Goal: Check status

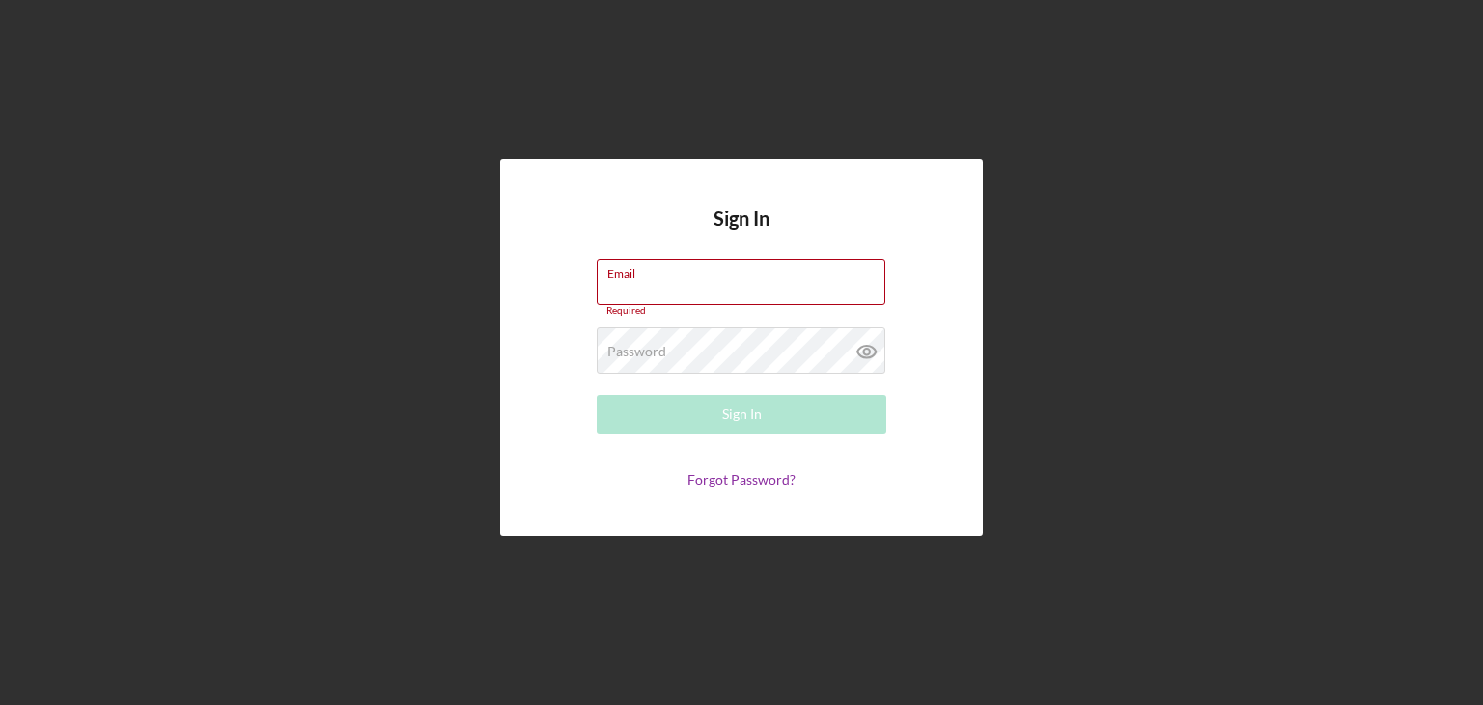
type input "[PERSON_NAME][EMAIL_ADDRESS][DOMAIN_NAME]"
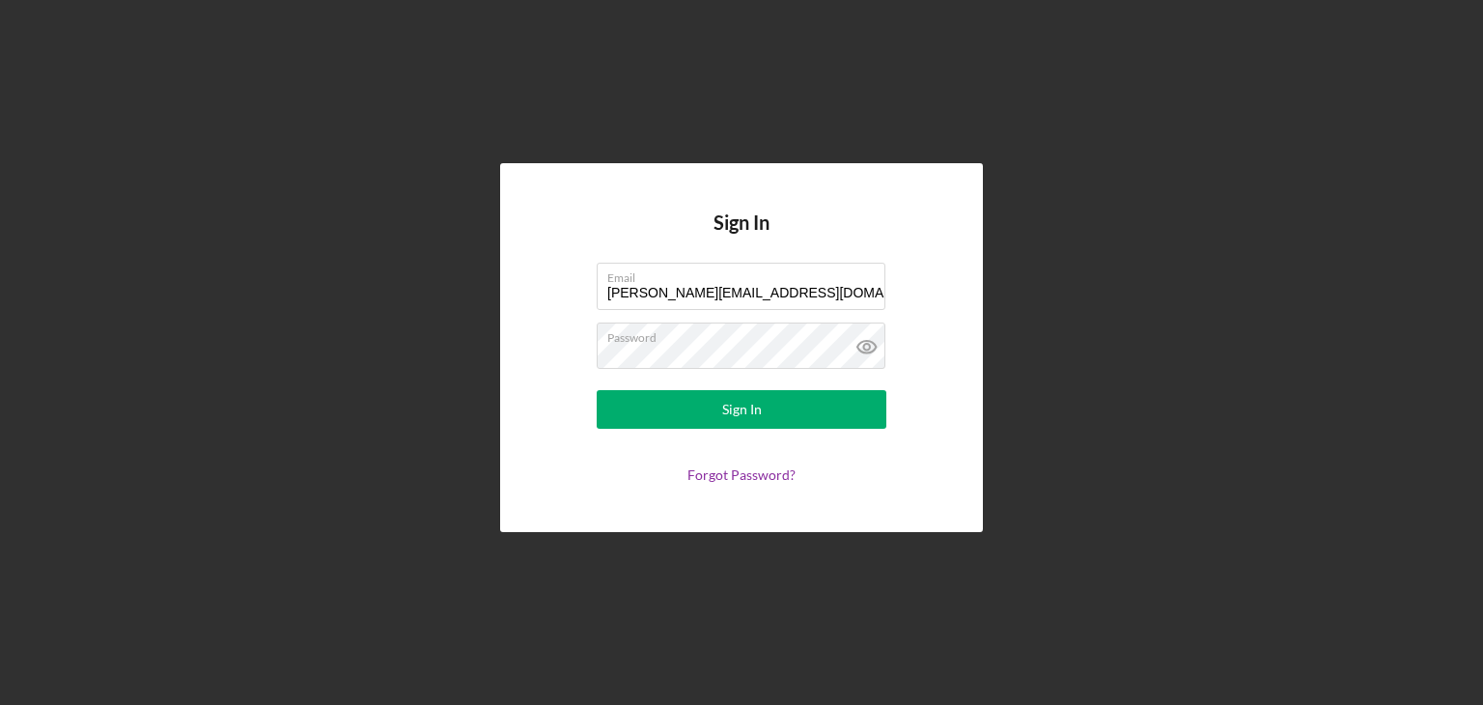
click at [703, 398] on button "Sign In" at bounding box center [742, 409] width 290 height 39
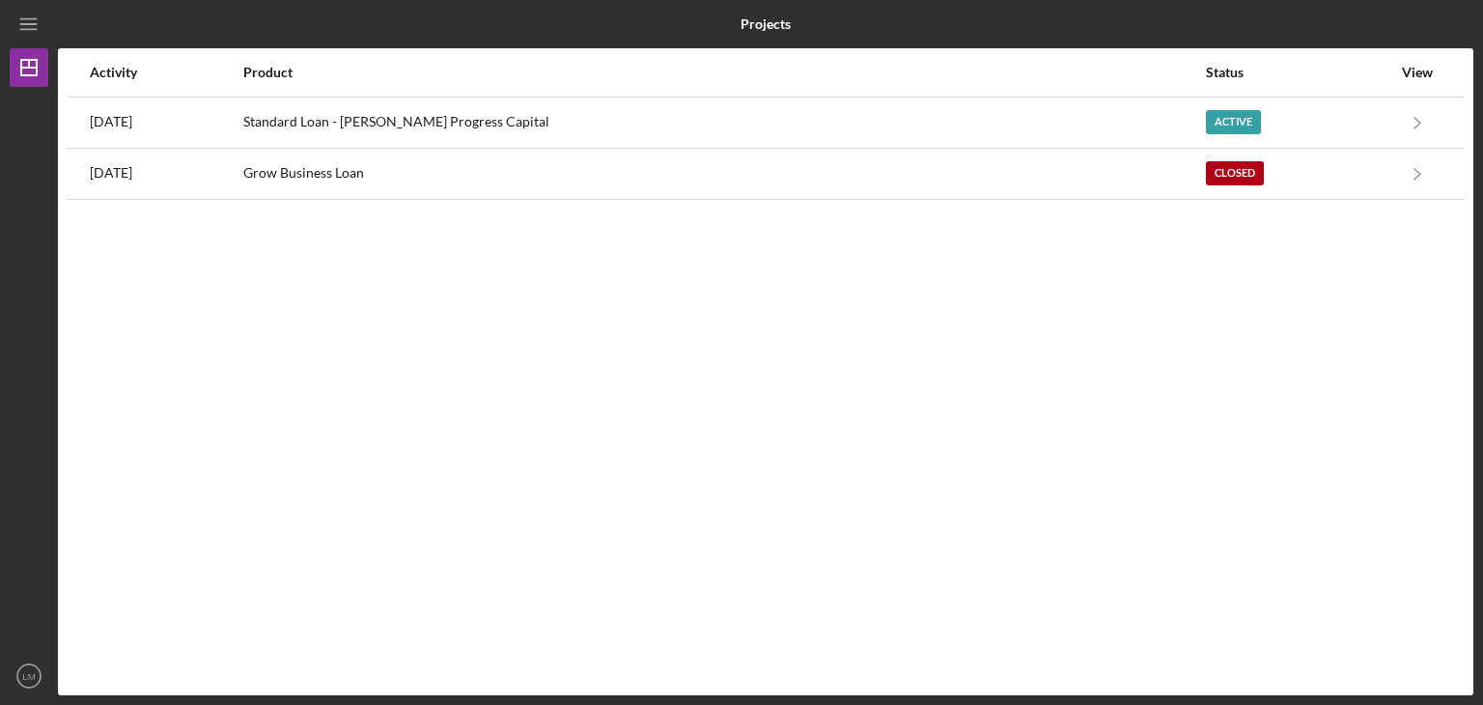
click at [739, 117] on div "Standard Loan - Rende Progress Capital" at bounding box center [723, 123] width 961 height 48
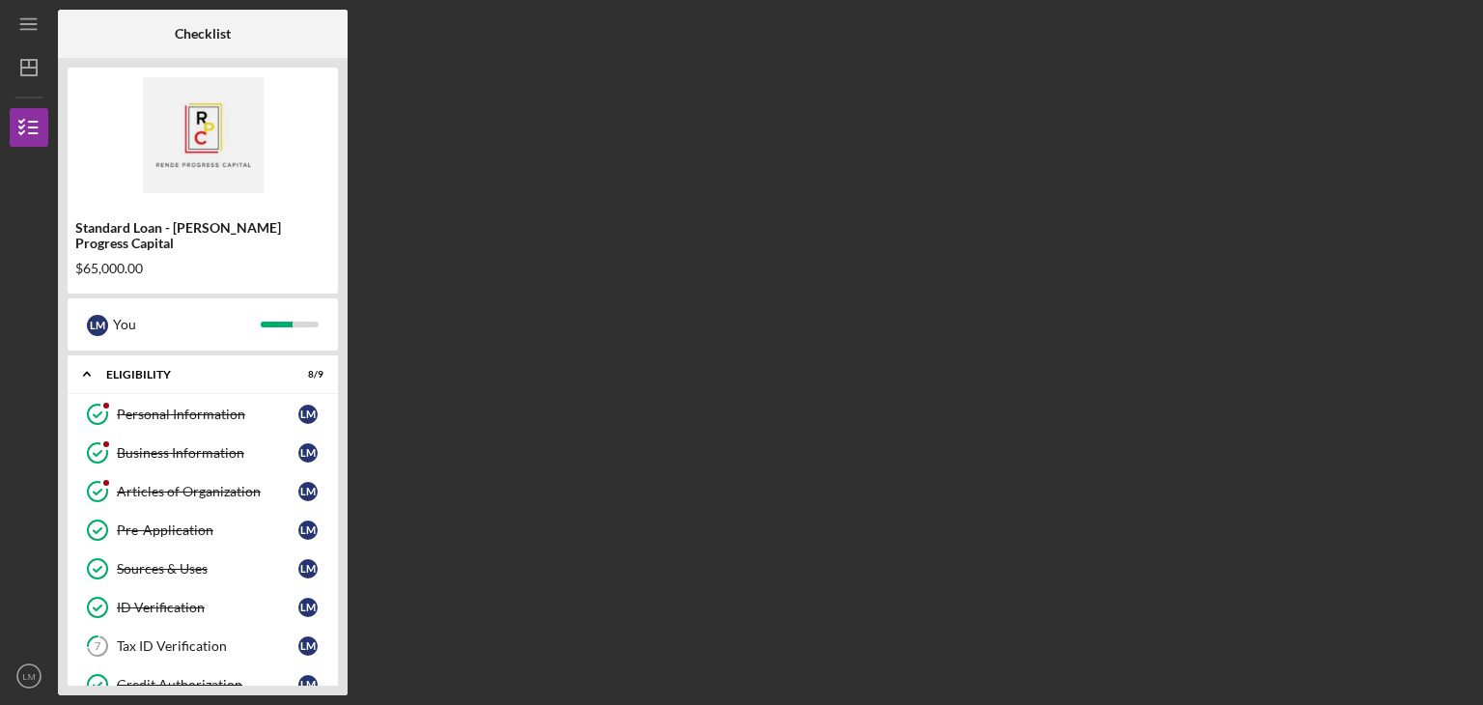
click at [199, 407] on div "Personal Information" at bounding box center [208, 414] width 182 height 15
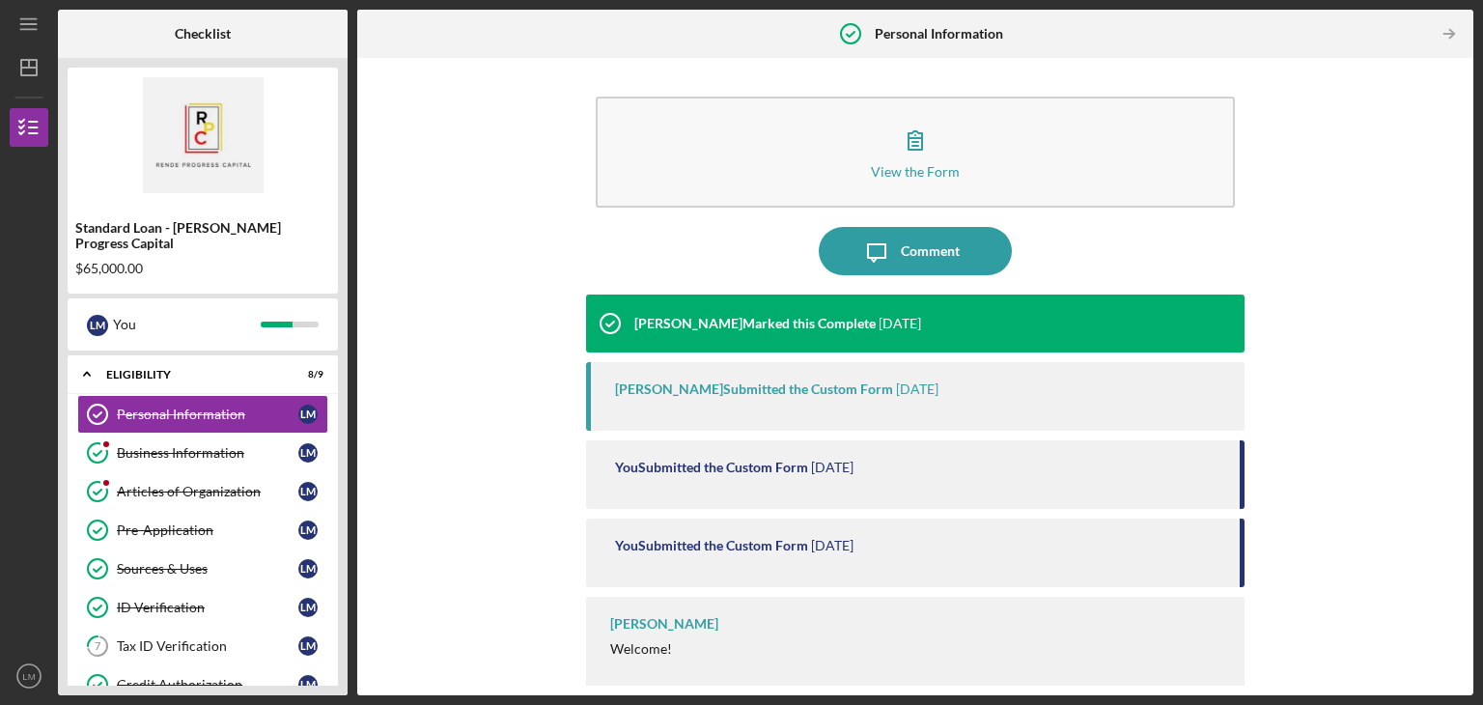
click at [199, 445] on div "Business Information" at bounding box center [208, 452] width 182 height 15
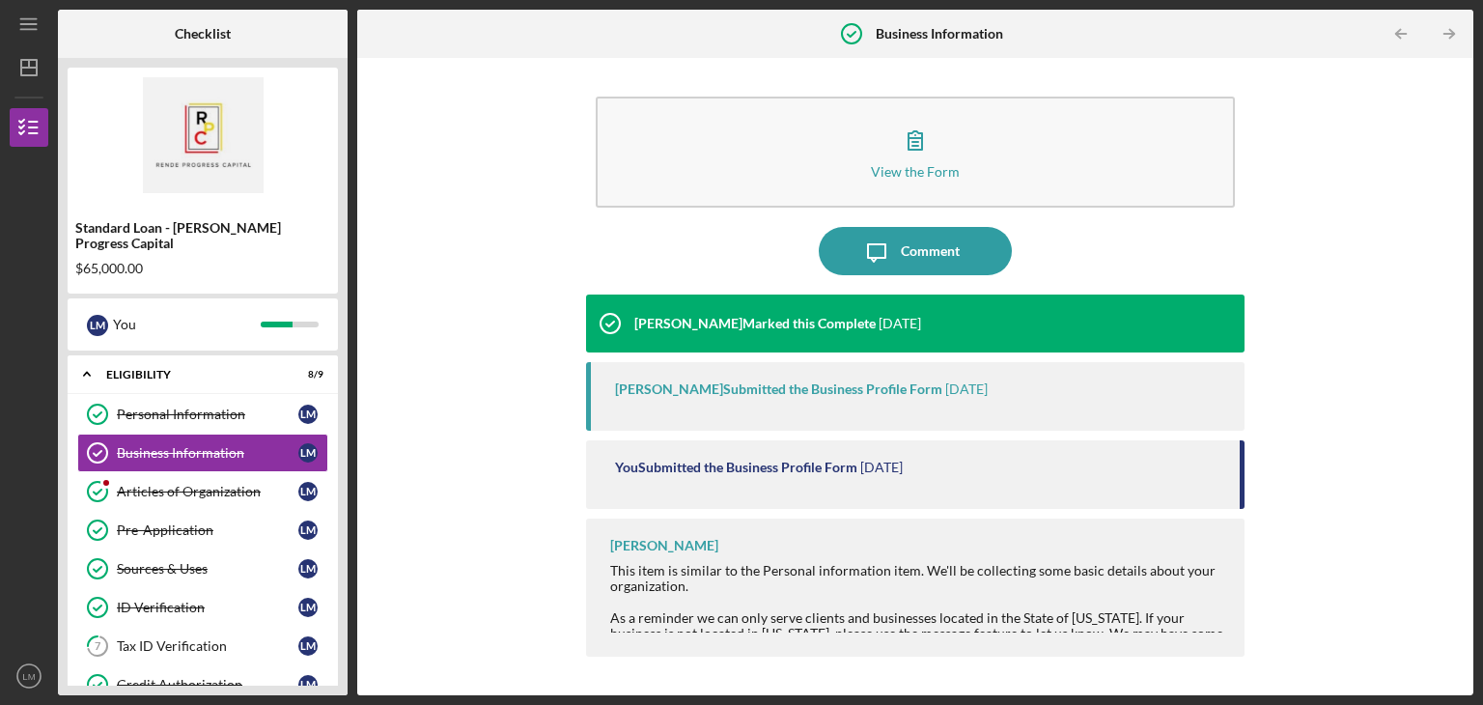
drag, startPoint x: 1241, startPoint y: 473, endPoint x: 1241, endPoint y: 505, distance: 31.9
click at [1241, 505] on div "You Submitted the Business Profile Form 2 months ago" at bounding box center [915, 474] width 659 height 69
click at [161, 522] on div "Pre-Application" at bounding box center [208, 529] width 182 height 15
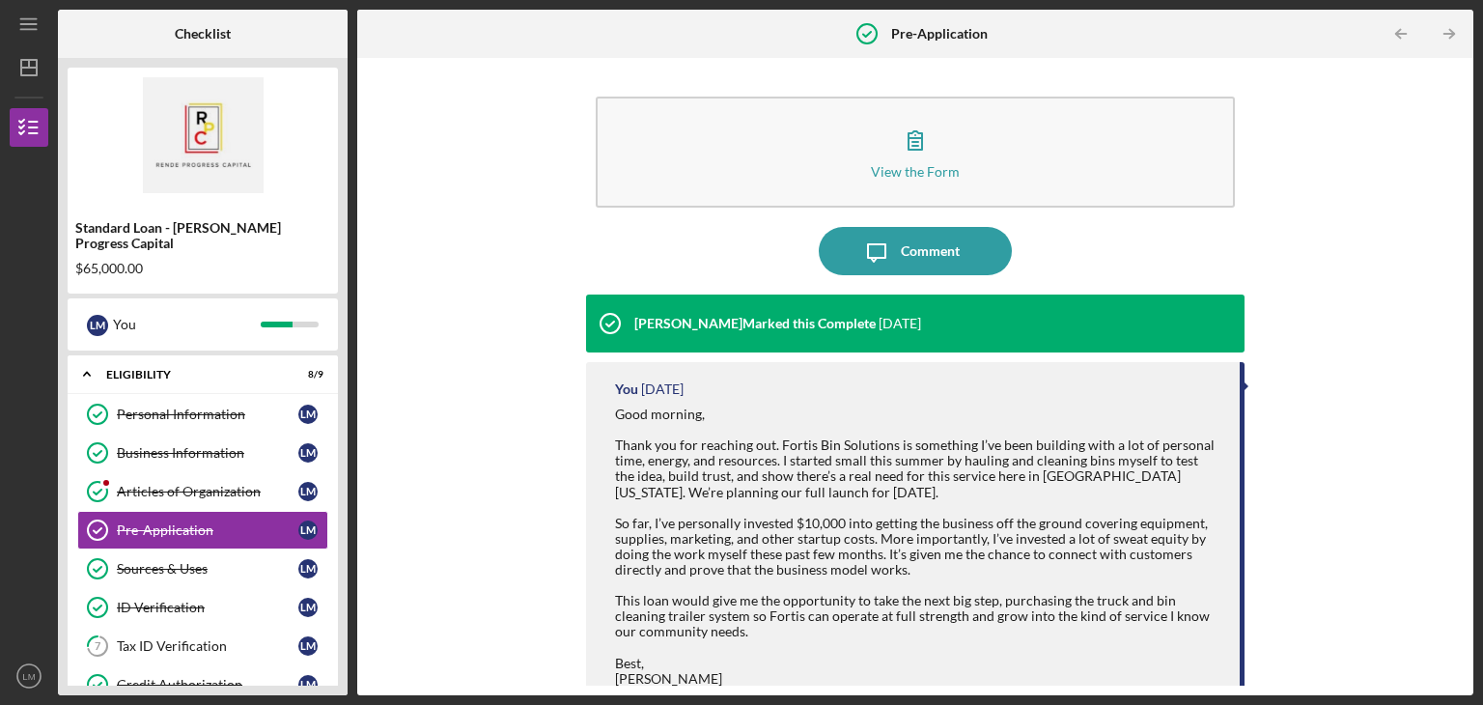
click at [187, 561] on div "Sources & Uses" at bounding box center [208, 568] width 182 height 15
